Goal: Navigation & Orientation: Find specific page/section

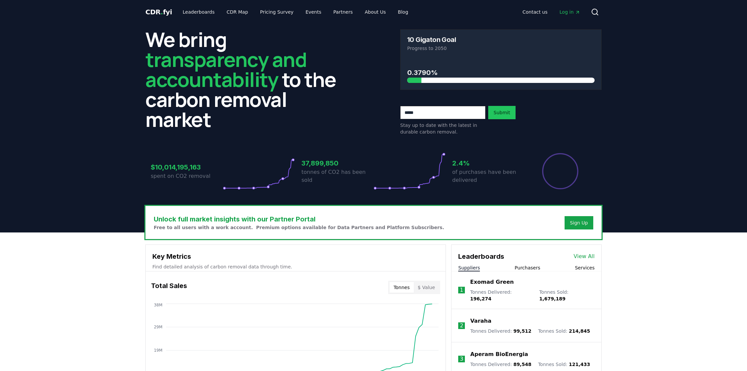
click at [164, 10] on span "CDR . fyi" at bounding box center [158, 12] width 27 height 8
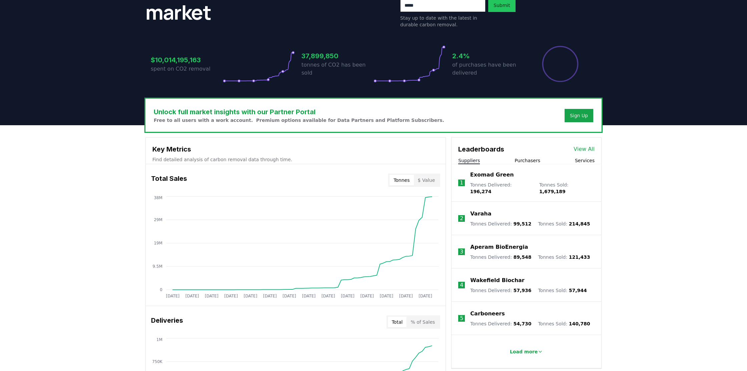
scroll to position [147, 0]
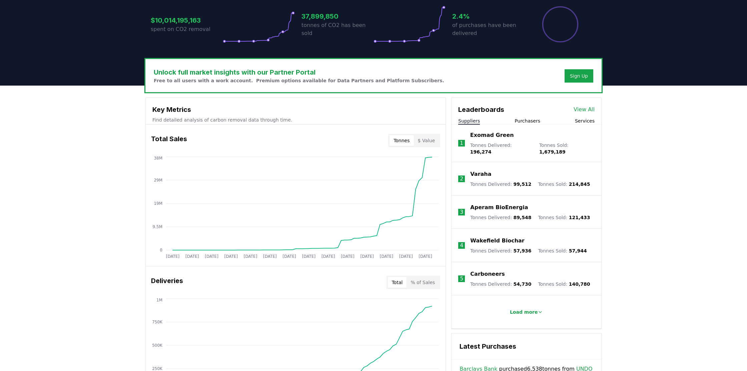
click at [579, 111] on link "View All" at bounding box center [583, 110] width 21 height 8
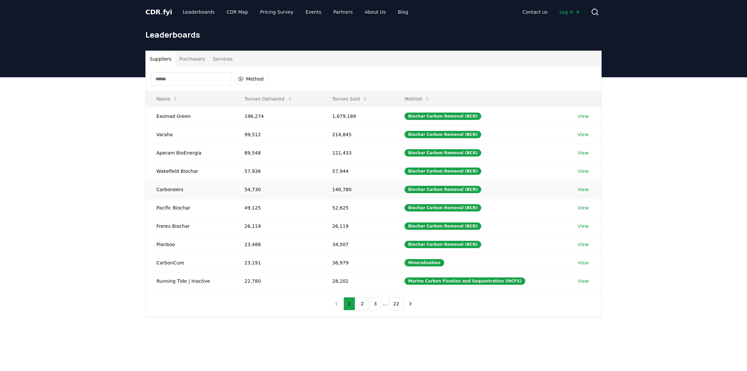
click at [584, 191] on link "View" at bounding box center [582, 189] width 11 height 7
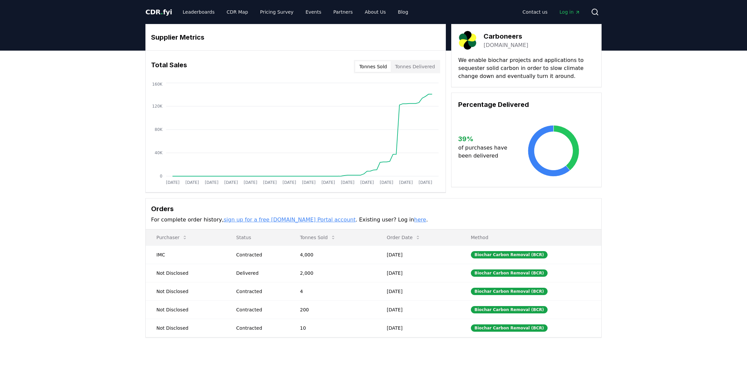
click at [317, 237] on button "Tonnes Sold" at bounding box center [318, 237] width 46 height 13
drag, startPoint x: 164, startPoint y: 256, endPoint x: 154, endPoint y: 257, distance: 9.7
click at [154, 257] on td "IMC" at bounding box center [186, 255] width 80 height 18
drag, startPoint x: 509, startPoint y: 260, endPoint x: 449, endPoint y: 137, distance: 136.3
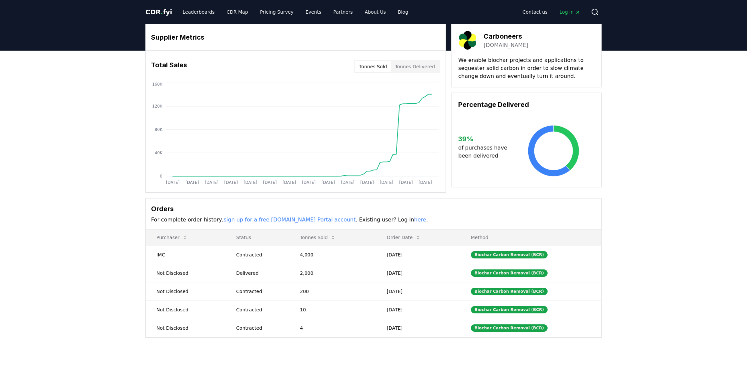
click at [509, 259] on td "Biochar Carbon Removal (BCR)" at bounding box center [530, 255] width 141 height 18
